Goal: Navigation & Orientation: Find specific page/section

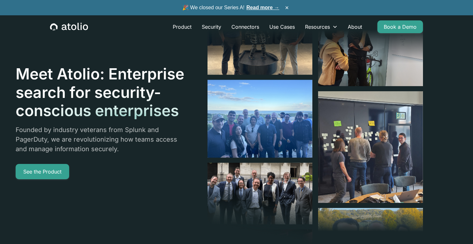
click at [69, 175] on link "See the Product" at bounding box center [43, 171] width 54 height 15
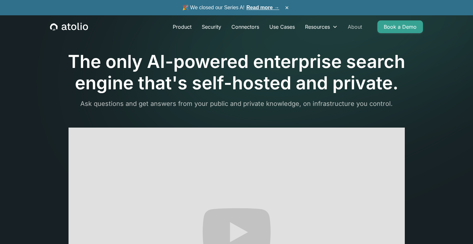
click at [354, 30] on link "About" at bounding box center [355, 26] width 25 height 13
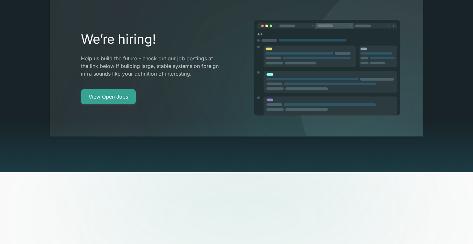
scroll to position [1250, 0]
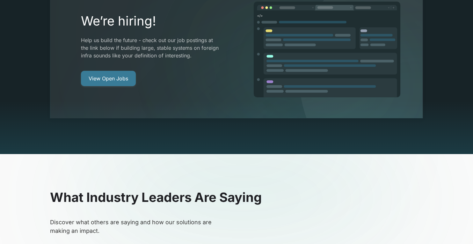
click at [116, 71] on link "View Open Jobs" at bounding box center [108, 78] width 55 height 15
